Goal: Task Accomplishment & Management: Manage account settings

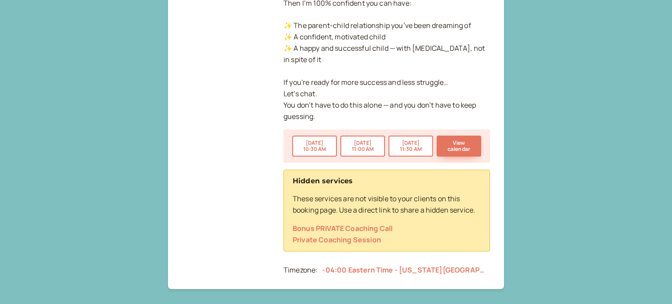
scroll to position [866, 0]
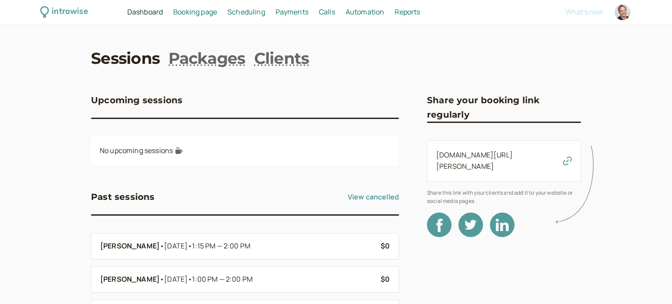
click at [204, 12] on span "Booking page" at bounding box center [195, 12] width 44 height 10
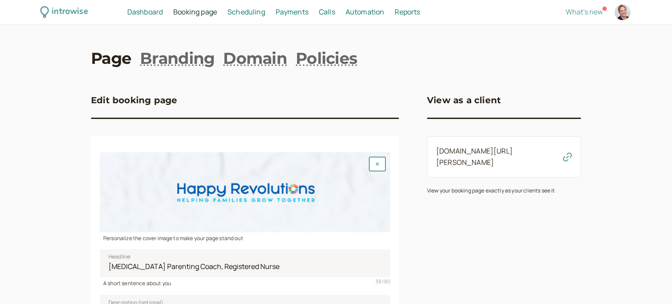
click at [141, 12] on span "Dashboard" at bounding box center [144, 12] width 35 height 10
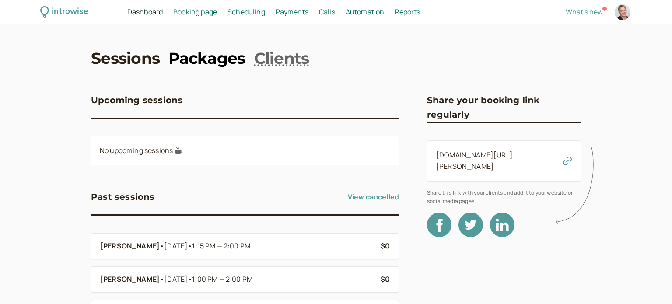
click at [210, 58] on link "Packages" at bounding box center [206, 58] width 77 height 22
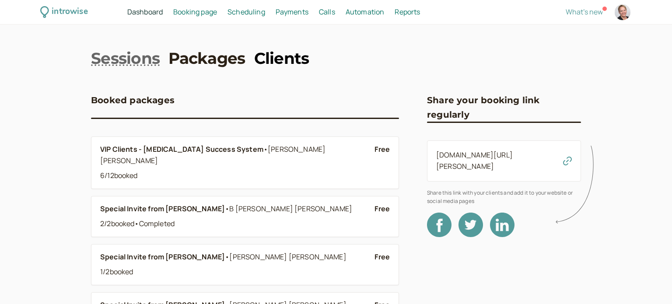
click at [282, 60] on link "Clients" at bounding box center [281, 58] width 55 height 22
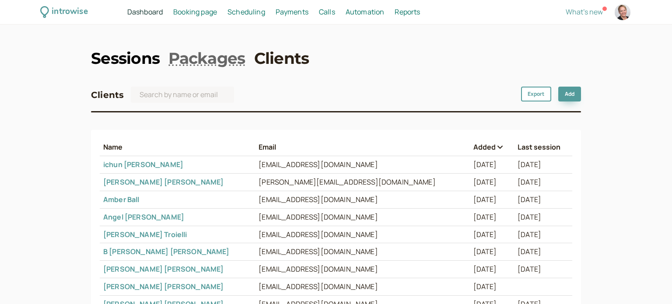
click at [122, 62] on link "Sessions" at bounding box center [125, 58] width 69 height 22
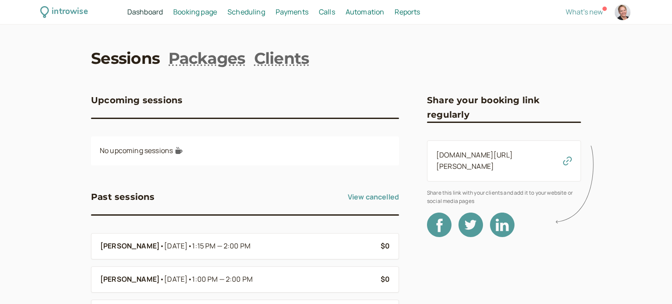
click at [193, 13] on span "Booking page" at bounding box center [195, 12] width 44 height 10
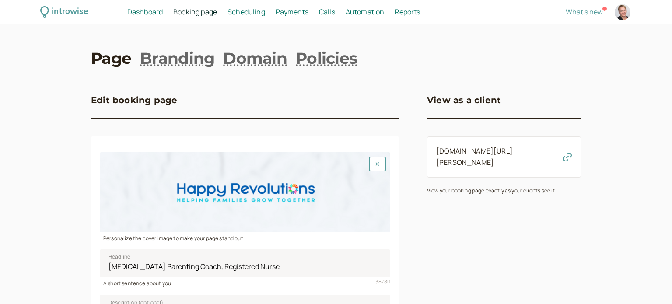
click at [236, 13] on span "Scheduling" at bounding box center [247, 12] width 38 height 10
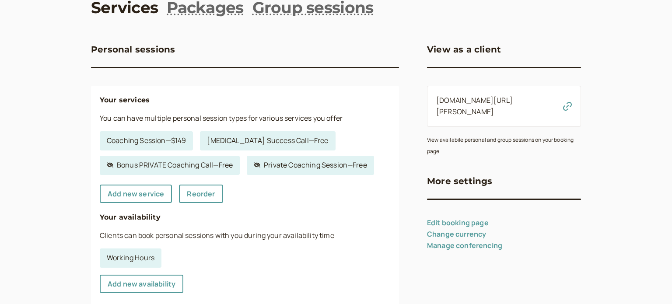
scroll to position [88, 0]
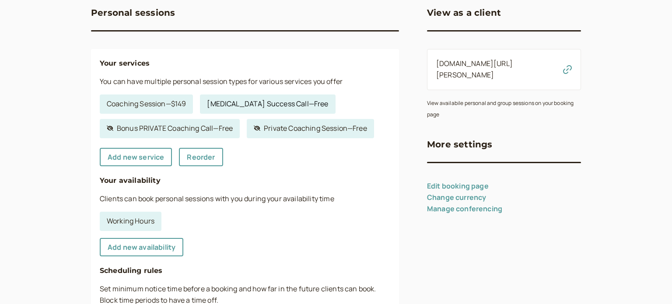
click at [279, 104] on link "ADHD Success Call — Free" at bounding box center [267, 104] width 135 height 19
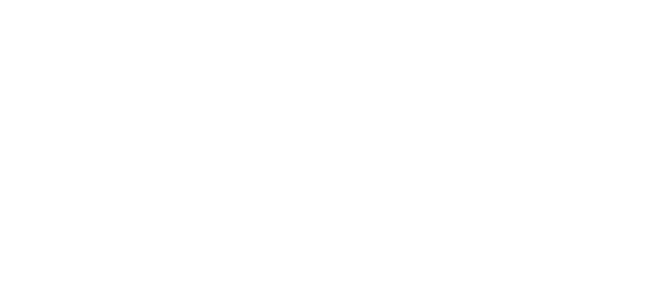
select select "30"
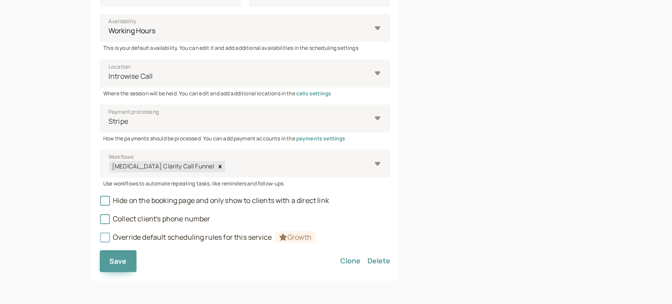
scroll to position [472, 0]
click at [105, 201] on icon at bounding box center [105, 200] width 6 height 6
click at [100, 203] on input "Hide on the booking page and only show to clients with a direct link" at bounding box center [100, 203] width 0 height 0
click at [114, 261] on span "Save" at bounding box center [118, 261] width 18 height 10
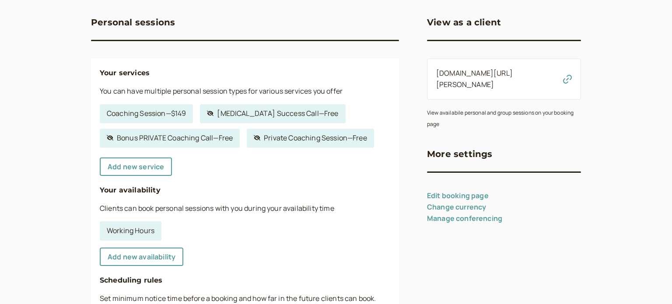
scroll to position [80, 0]
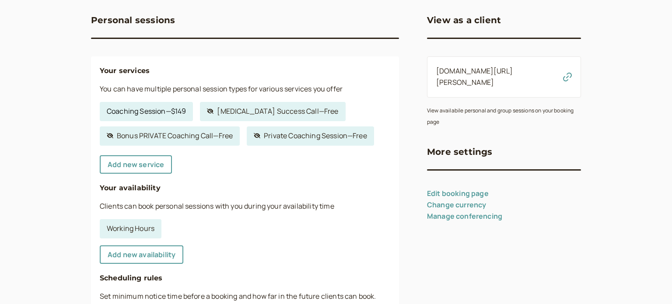
click at [138, 113] on link "Coaching Session — $149" at bounding box center [146, 111] width 93 height 19
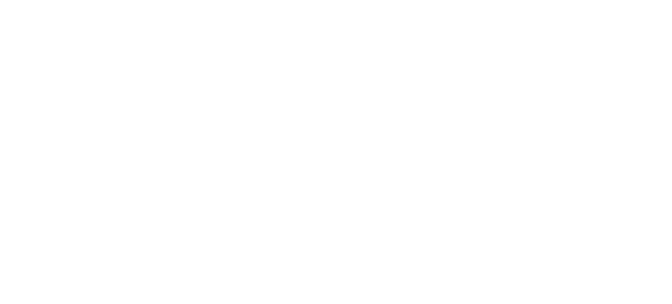
select select "60"
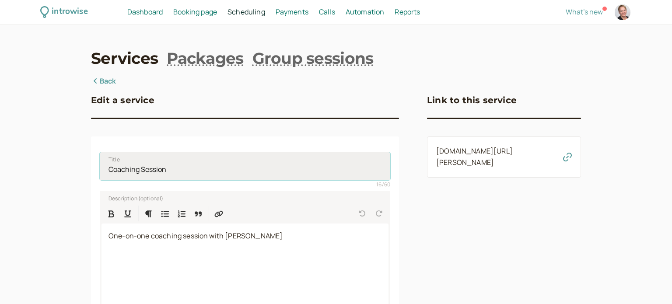
click at [104, 166] on input "Coaching Session" at bounding box center [245, 166] width 291 height 28
click at [192, 172] on input "ADHD Parenting Coaching Session" at bounding box center [245, 166] width 291 height 28
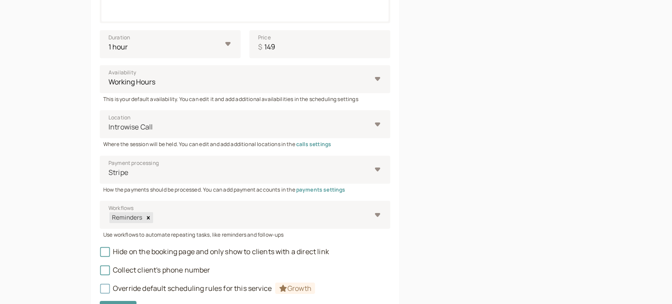
scroll to position [350, 0]
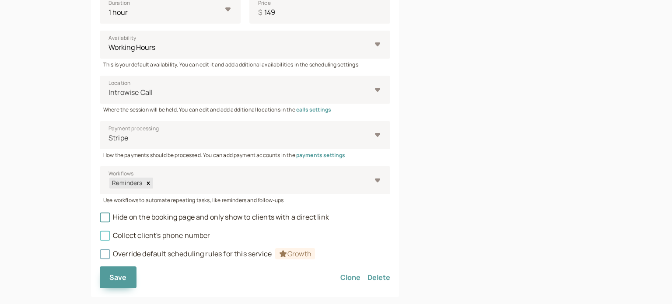
type input "[MEDICAL_DATA] Parenting Coach Session"
click at [103, 236] on icon at bounding box center [105, 235] width 6 height 6
click at [100, 238] on input "Collect client's phone number" at bounding box center [100, 238] width 0 height 0
click at [115, 279] on span "Save" at bounding box center [118, 278] width 18 height 10
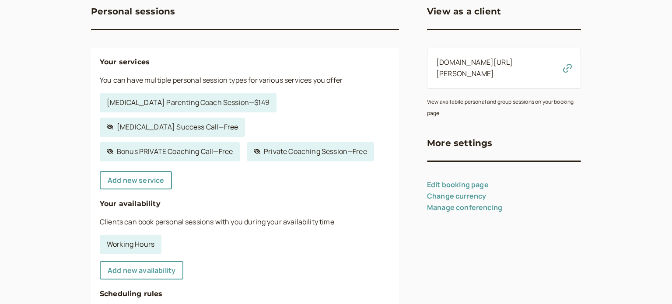
scroll to position [91, 0]
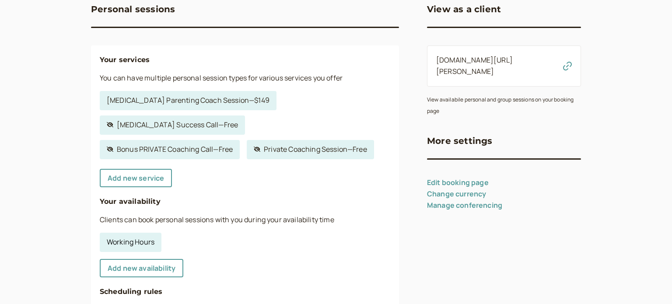
click at [134, 233] on link "Working Hours" at bounding box center [131, 242] width 62 height 19
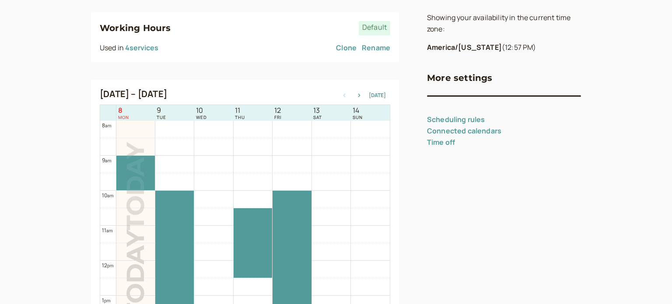
scroll to position [152, 0]
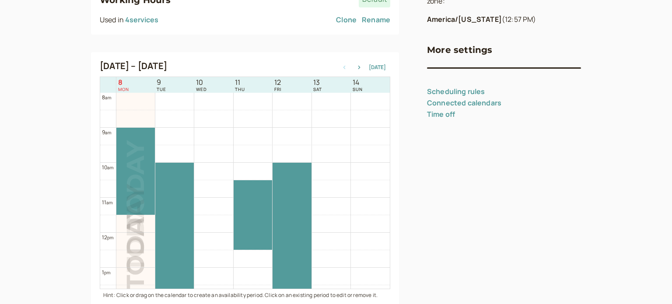
drag, startPoint x: 140, startPoint y: 136, endPoint x: 131, endPoint y: 173, distance: 38.0
click at [133, 186] on div at bounding box center [135, 233] width 39 height 840
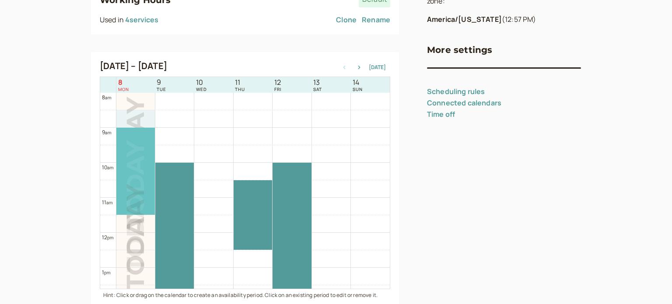
drag, startPoint x: 133, startPoint y: 126, endPoint x: 134, endPoint y: 141, distance: 14.9
click at [134, 141] on div "12 am 1 am 2 am 3 am 4 am 5 am 6 am 7 am 8 am 9 am 10 am 11 am 12 pm 1 pm 2 pm …" at bounding box center [245, 233] width 290 height 840
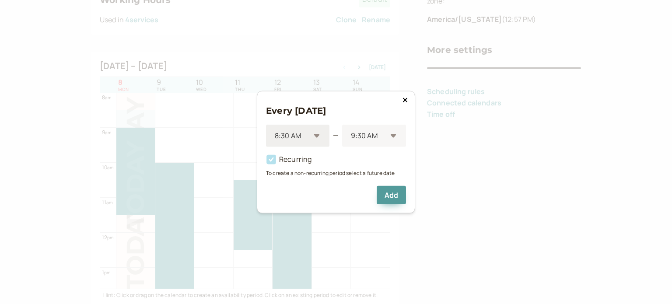
click at [319, 137] on div "8:30 AM" at bounding box center [297, 136] width 63 height 22
click at [292, 196] on div "10:30 AM" at bounding box center [297, 198] width 63 height 18
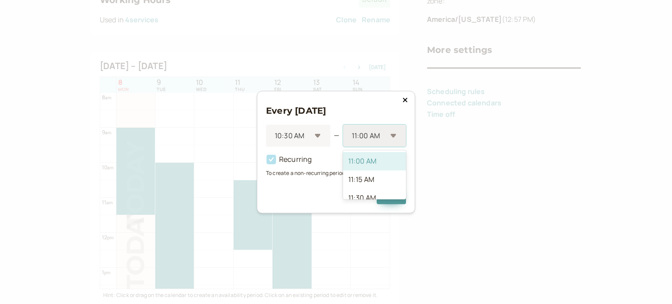
click at [393, 136] on div "11:00 AM" at bounding box center [374, 136] width 63 height 22
click at [360, 177] on div "1:00 PM" at bounding box center [374, 177] width 63 height 18
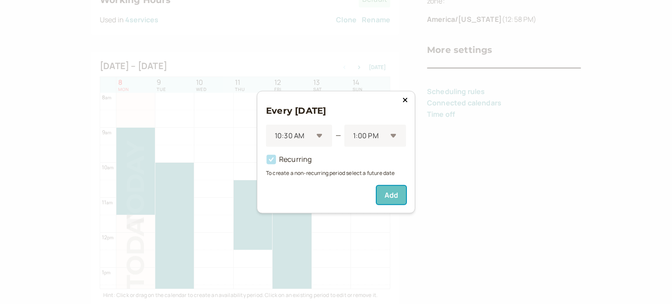
click at [392, 196] on button "Add" at bounding box center [391, 195] width 29 height 18
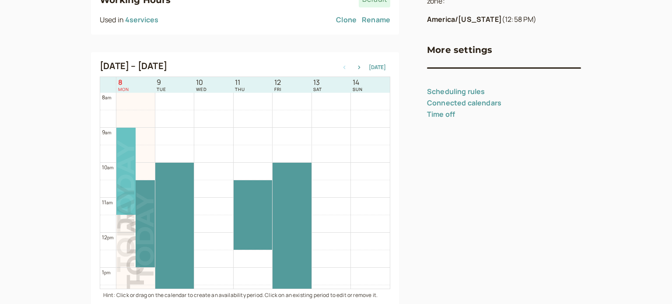
click at [125, 164] on div at bounding box center [125, 171] width 19 height 87
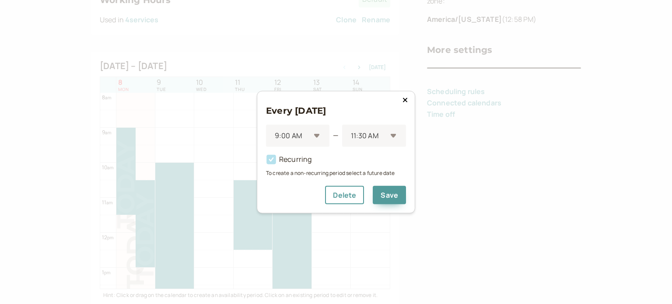
click at [406, 100] on icon at bounding box center [405, 99] width 5 height 7
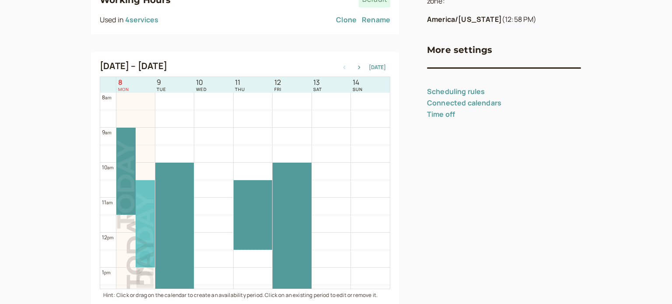
click at [141, 206] on div at bounding box center [145, 223] width 19 height 87
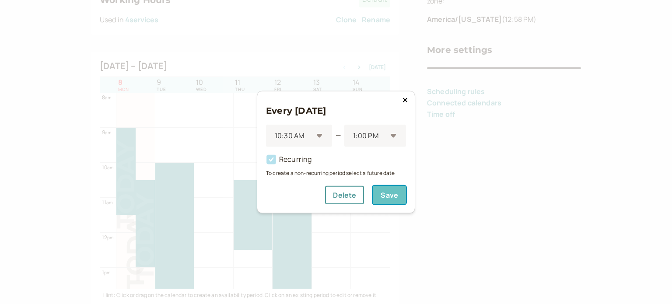
click at [399, 197] on button "Save" at bounding box center [389, 195] width 33 height 18
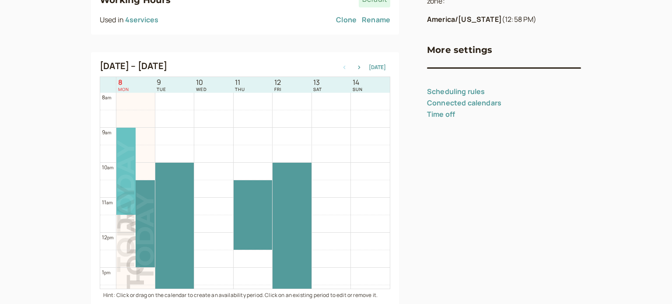
click at [125, 177] on div at bounding box center [125, 171] width 19 height 87
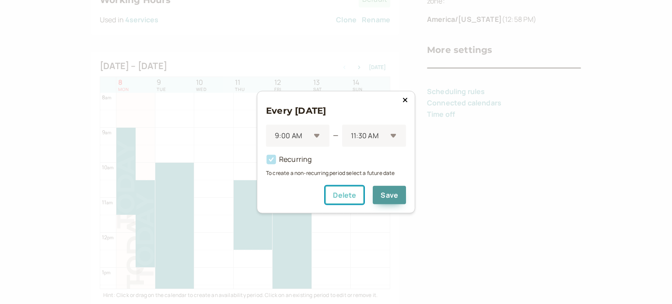
click at [349, 194] on button "Delete" at bounding box center [344, 195] width 39 height 18
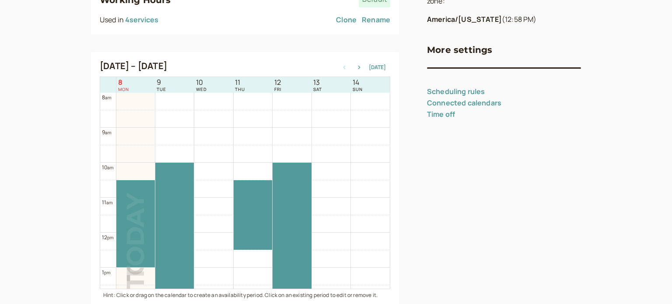
click at [476, 102] on link "Connected calendars" at bounding box center [464, 103] width 74 height 10
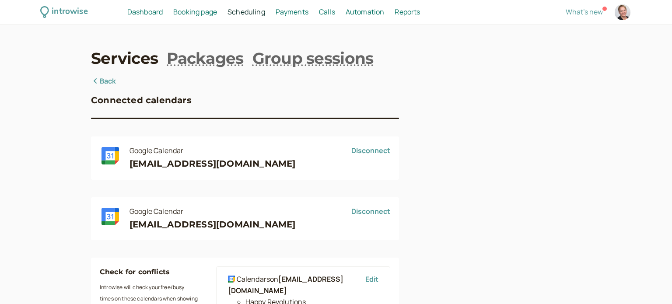
click at [106, 81] on link "Back" at bounding box center [103, 81] width 25 height 11
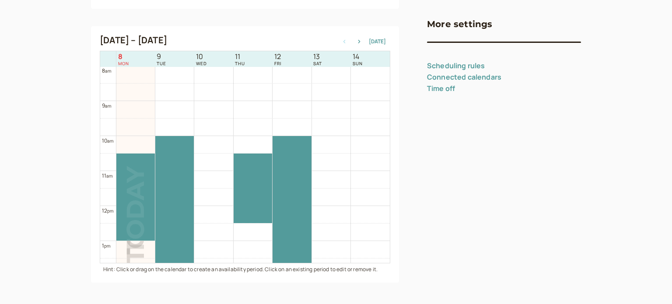
scroll to position [181, 0]
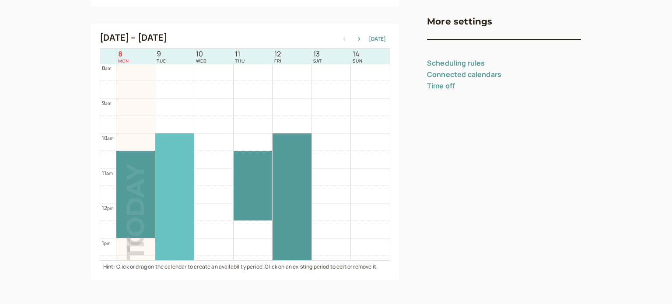
click at [167, 170] on div at bounding box center [174, 220] width 39 height 175
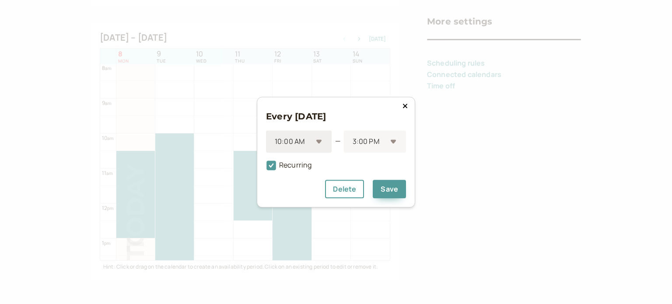
click at [319, 141] on div "10:00 AM" at bounding box center [299, 141] width 66 height 22
click at [293, 175] on div "10:30 AM" at bounding box center [299, 175] width 66 height 18
click at [394, 138] on div "3:00 PM" at bounding box center [374, 141] width 63 height 22
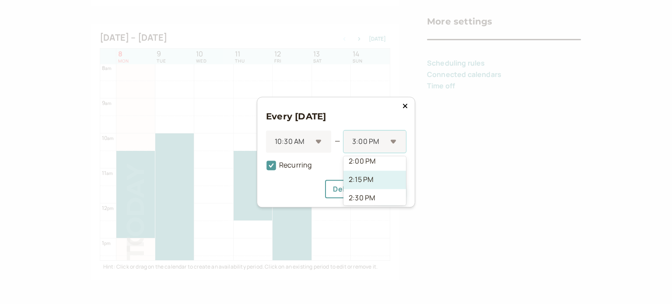
click at [364, 178] on div "2:15 PM" at bounding box center [374, 180] width 63 height 18
click at [389, 190] on button "Save" at bounding box center [389, 189] width 33 height 18
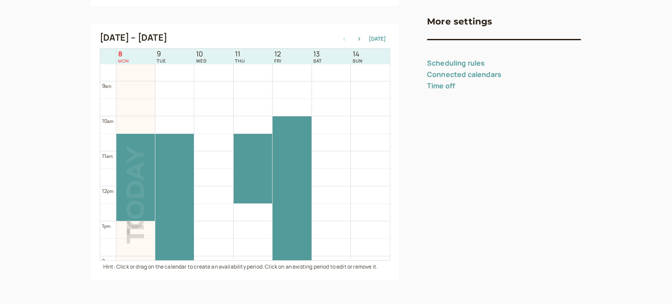
scroll to position [308, 0]
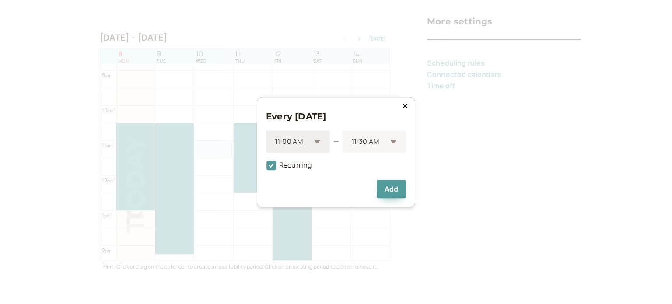
click at [318, 142] on div "11:00 AM" at bounding box center [298, 141] width 64 height 22
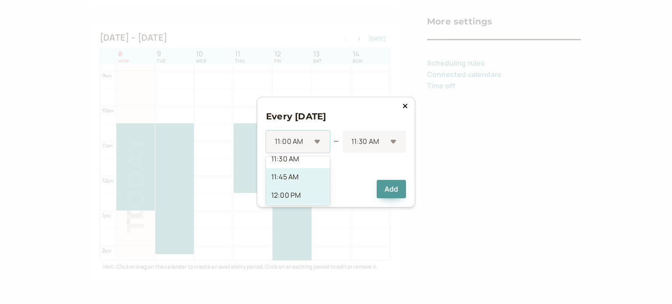
scroll to position [859, 0]
click at [293, 185] on div "12:00 PM" at bounding box center [298, 188] width 64 height 18
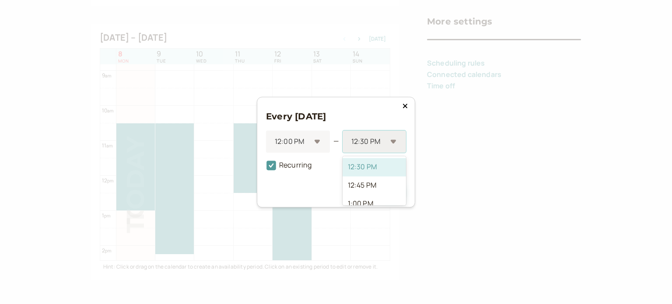
click at [377, 146] on div at bounding box center [368, 142] width 36 height 12
click at [376, 188] on div "1:30 PM" at bounding box center [374, 193] width 63 height 18
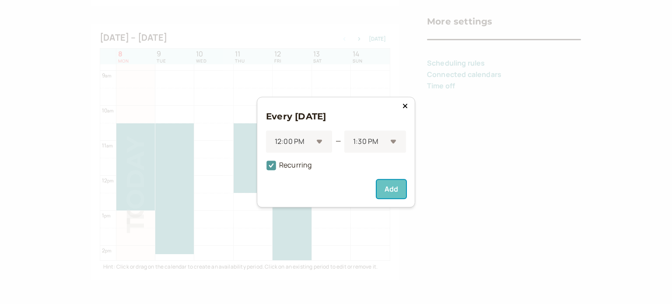
click at [392, 191] on button "Add" at bounding box center [391, 189] width 29 height 18
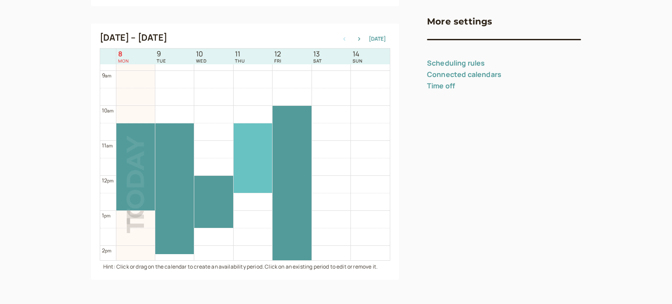
click at [257, 148] on div at bounding box center [253, 158] width 39 height 70
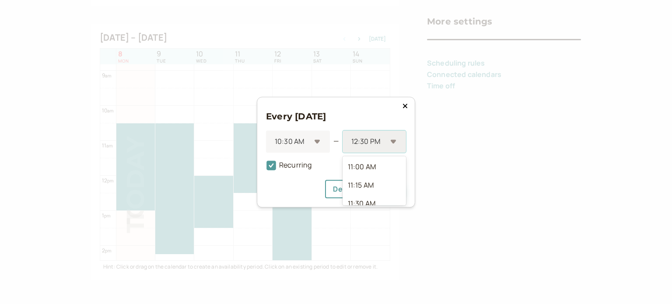
click at [392, 142] on div "12:30 PM" at bounding box center [374, 141] width 63 height 22
click at [372, 182] on div "4:00 PM" at bounding box center [374, 181] width 63 height 18
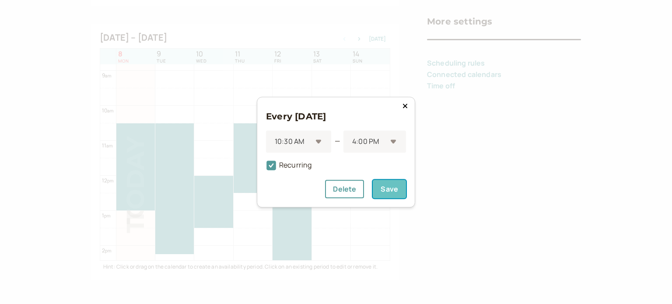
click at [389, 188] on button "Save" at bounding box center [389, 189] width 33 height 18
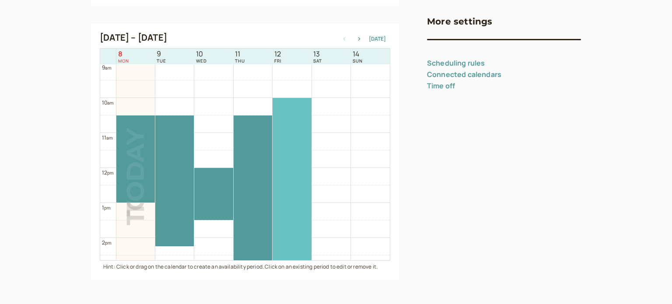
scroll to position [302, 0]
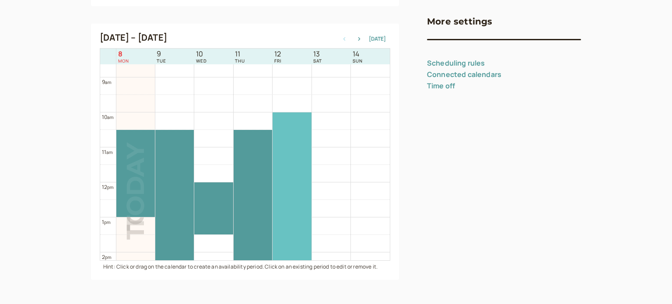
click at [295, 155] on div at bounding box center [292, 199] width 39 height 175
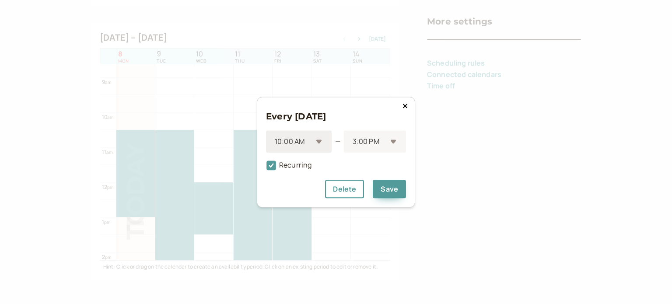
click at [322, 139] on div "10:00 AM" at bounding box center [299, 141] width 66 height 22
click at [298, 164] on div "8:00 AM" at bounding box center [299, 162] width 66 height 18
click at [393, 140] on div "3:00 PM" at bounding box center [374, 141] width 64 height 22
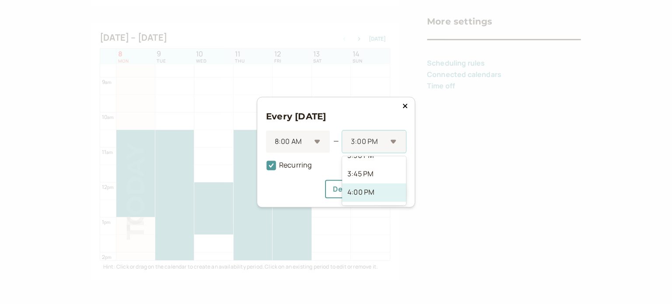
click at [373, 190] on div "4:00 PM" at bounding box center [374, 192] width 64 height 18
click at [390, 190] on button "Save" at bounding box center [389, 189] width 33 height 18
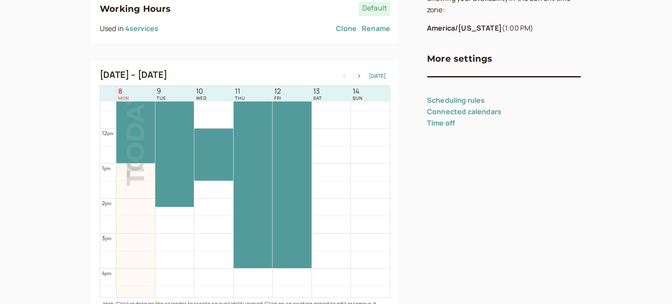
scroll to position [139, 0]
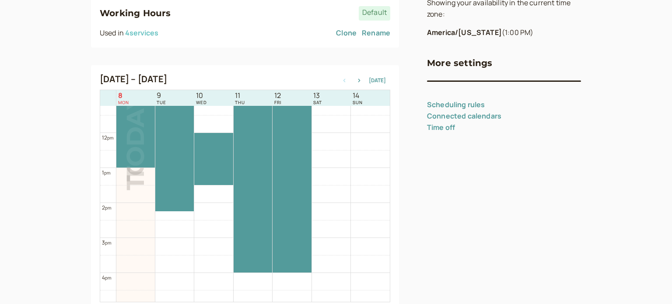
click at [143, 34] on button "4 service s" at bounding box center [141, 33] width 33 height 8
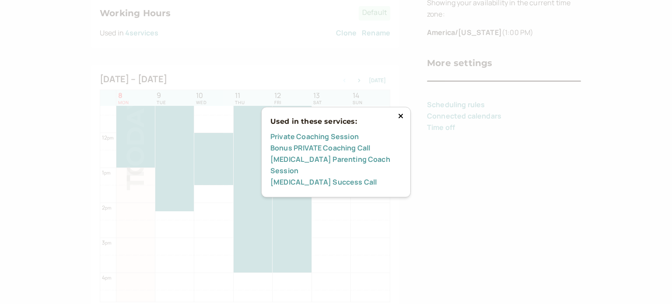
click at [401, 118] on icon at bounding box center [401, 116] width 4 height 4
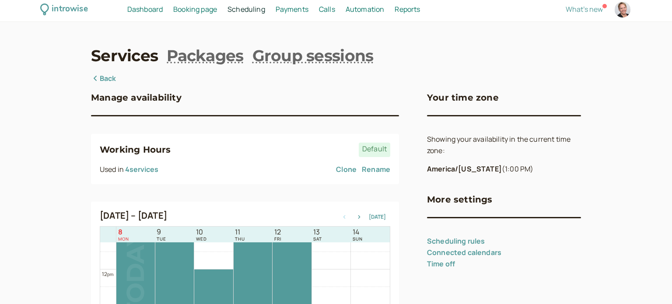
scroll to position [0, 0]
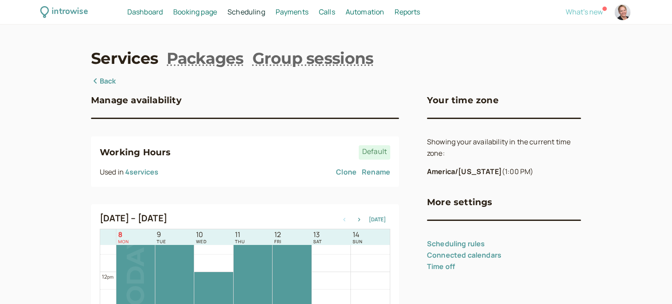
click at [593, 12] on span "What's new" at bounding box center [584, 12] width 37 height 10
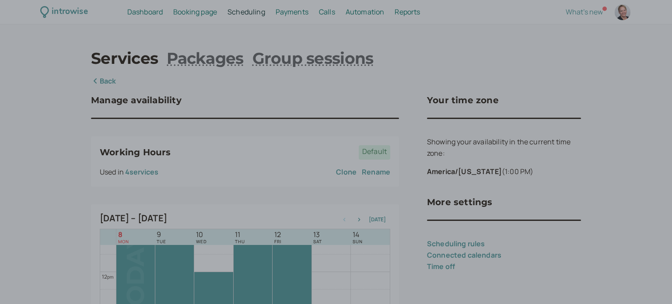
click at [453, 54] on div at bounding box center [336, 152] width 672 height 304
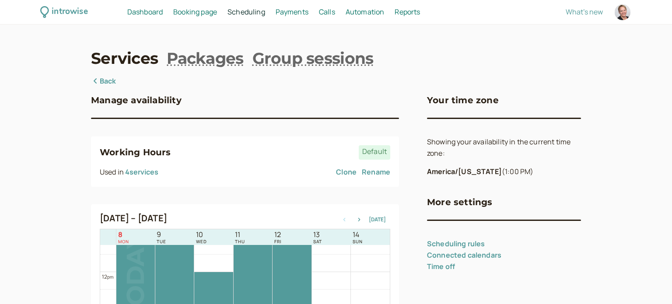
click at [300, 12] on span "Payments" at bounding box center [292, 12] width 33 height 10
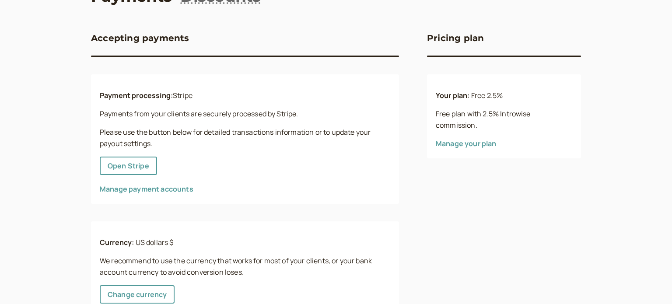
scroll to position [94, 0]
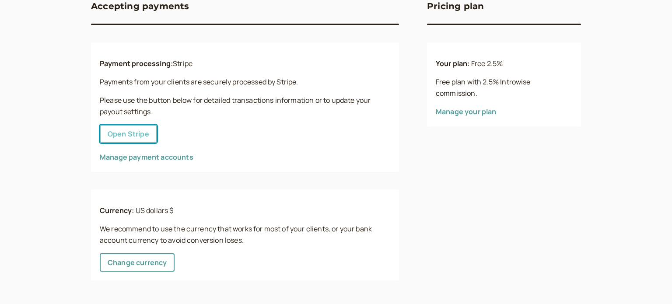
click at [135, 133] on button "Open Stripe" at bounding box center [128, 134] width 57 height 18
